Goal: Transaction & Acquisition: Purchase product/service

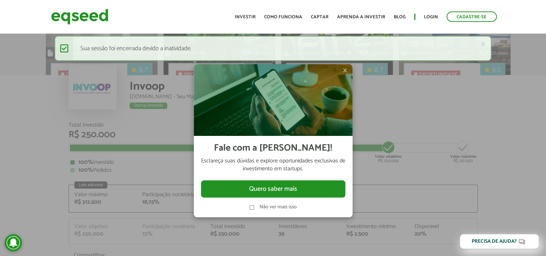
click at [384, 124] on div at bounding box center [273, 128] width 546 height 256
click at [442, 120] on div at bounding box center [273, 128] width 546 height 256
click at [403, 188] on div at bounding box center [273, 128] width 546 height 256
click at [278, 206] on label "Não ver mais isso" at bounding box center [277, 207] width 37 height 5
click at [483, 42] on link "×" at bounding box center [483, 44] width 4 height 8
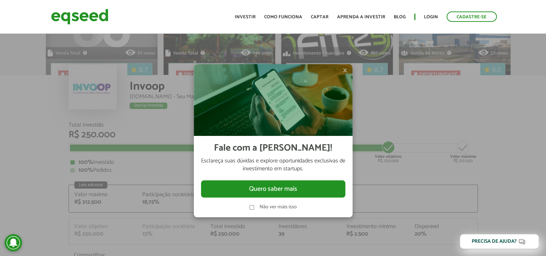
click at [346, 69] on span "×" at bounding box center [345, 70] width 4 height 9
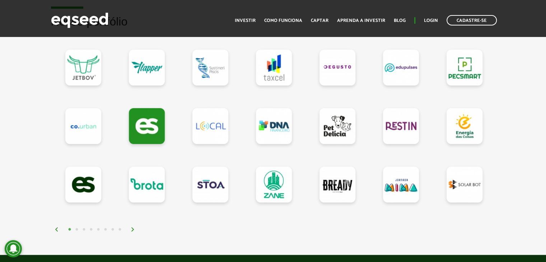
scroll to position [646, 0]
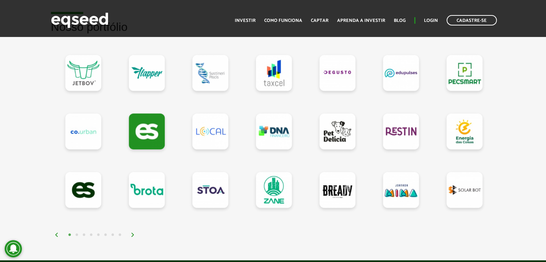
click at [106, 231] on button "6" at bounding box center [105, 234] width 7 height 7
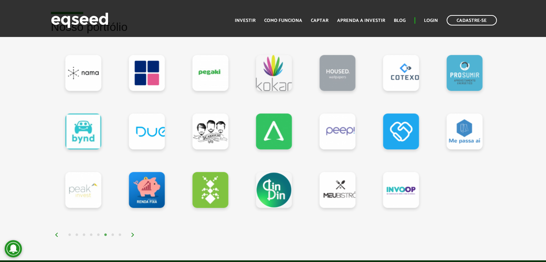
click at [98, 233] on button "5" at bounding box center [98, 234] width 7 height 7
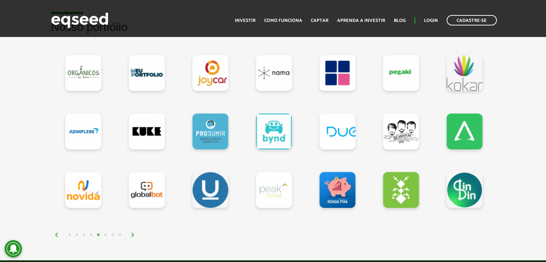
click at [85, 229] on div at bounding box center [273, 141] width 444 height 195
click at [91, 234] on button "4" at bounding box center [91, 234] width 7 height 7
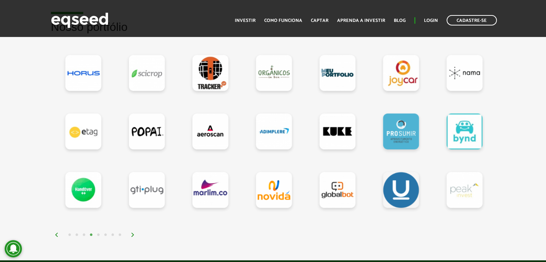
click at [85, 233] on button "3" at bounding box center [83, 234] width 7 height 7
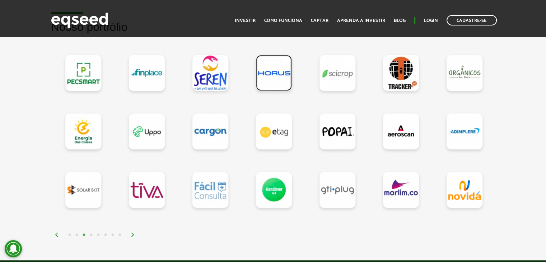
click at [270, 79] on link at bounding box center [274, 73] width 36 height 36
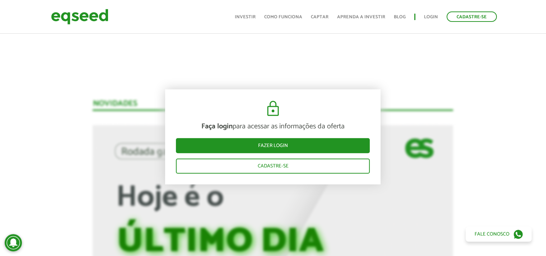
scroll to position [574, 0]
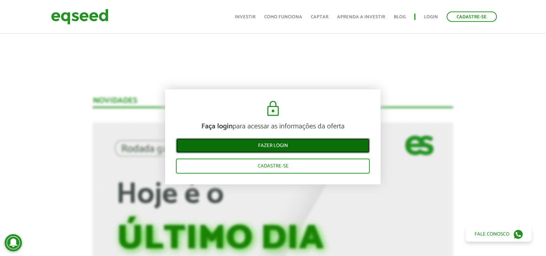
click at [267, 144] on link "Fazer login" at bounding box center [273, 146] width 194 height 15
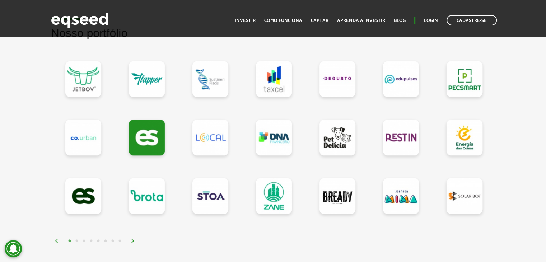
scroll to position [682, 0]
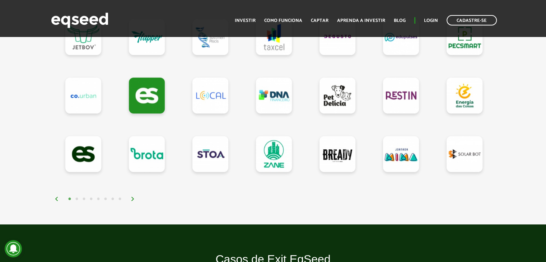
click at [97, 197] on button "5" at bounding box center [98, 199] width 7 height 7
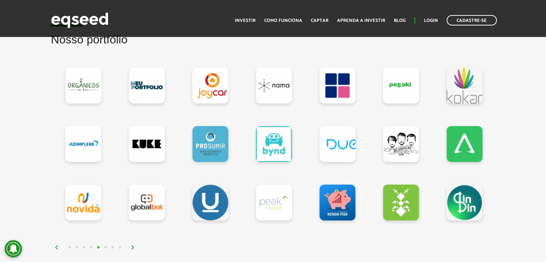
scroll to position [646, 0]
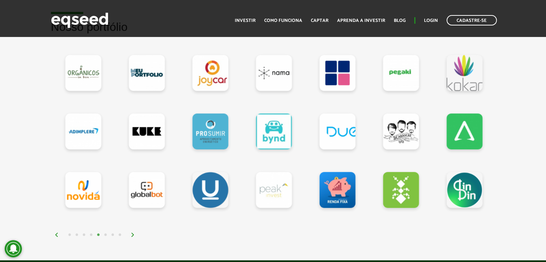
click at [106, 231] on button "6" at bounding box center [105, 234] width 7 height 7
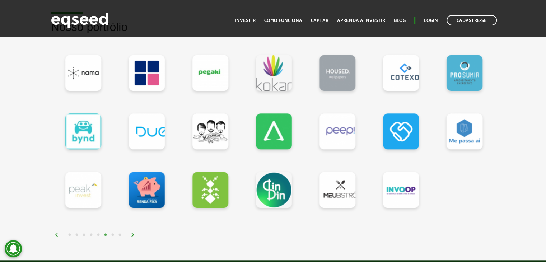
click at [93, 231] on button "4" at bounding box center [91, 234] width 7 height 7
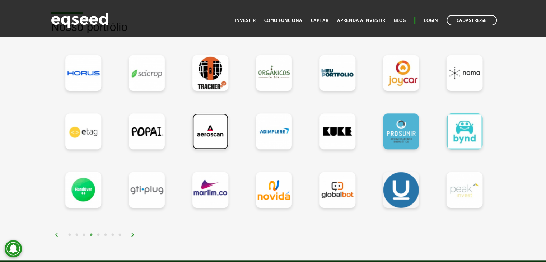
click at [208, 135] on link at bounding box center [210, 131] width 36 height 36
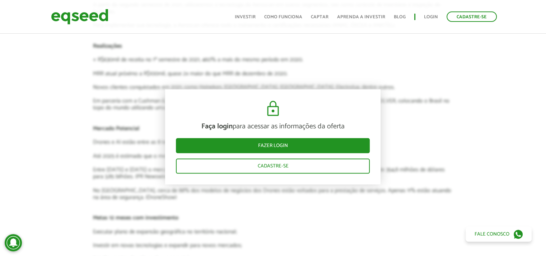
scroll to position [861, 0]
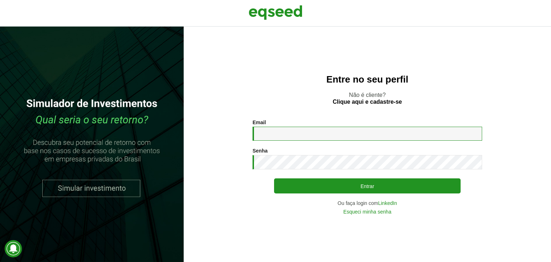
drag, startPoint x: 272, startPoint y: 130, endPoint x: 280, endPoint y: 128, distance: 7.8
click at [273, 130] on input "Email *" at bounding box center [368, 134] width 230 height 14
type input "**********"
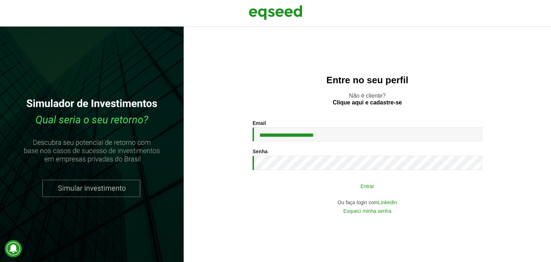
click at [350, 183] on button "Entrar" at bounding box center [367, 186] width 187 height 14
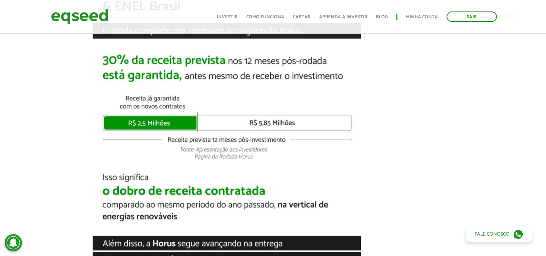
scroll to position [1148, 0]
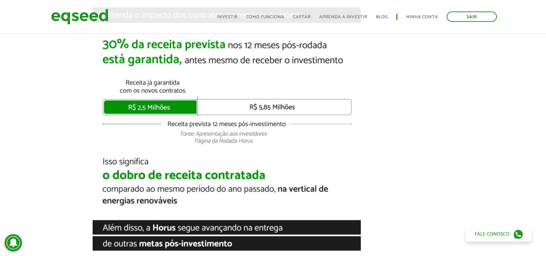
click at [145, 106] on img at bounding box center [227, 187] width 268 height 735
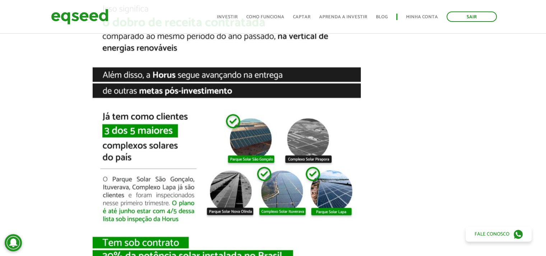
scroll to position [1328, 0]
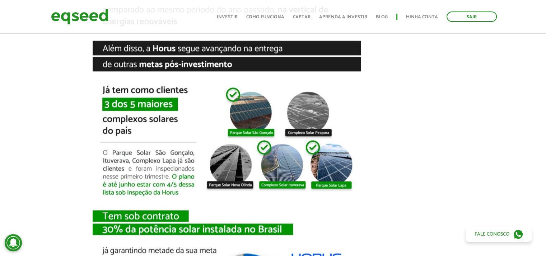
click at [238, 109] on img at bounding box center [227, 8] width 268 height 735
click at [310, 110] on img at bounding box center [227, 8] width 268 height 735
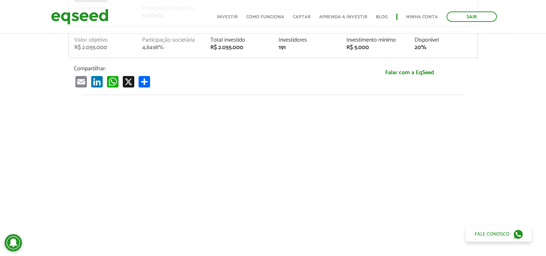
scroll to position [251, 0]
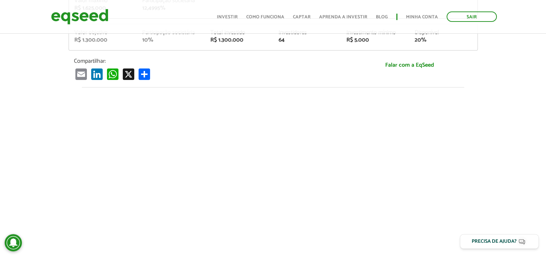
scroll to position [196, 0]
